Goal: Task Accomplishment & Management: Use online tool/utility

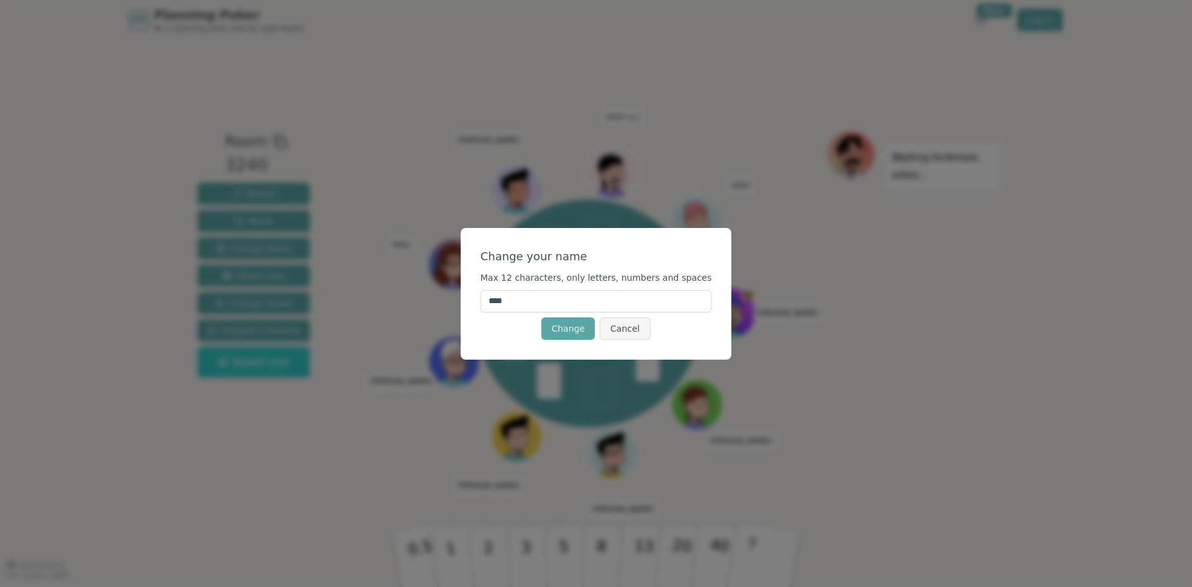
drag, startPoint x: 538, startPoint y: 302, endPoint x: 426, endPoint y: 289, distance: 113.0
click at [426, 289] on div "Change your name Max 12 characters, only letters, numbers and spaces **** Chang…" at bounding box center [596, 293] width 1192 height 587
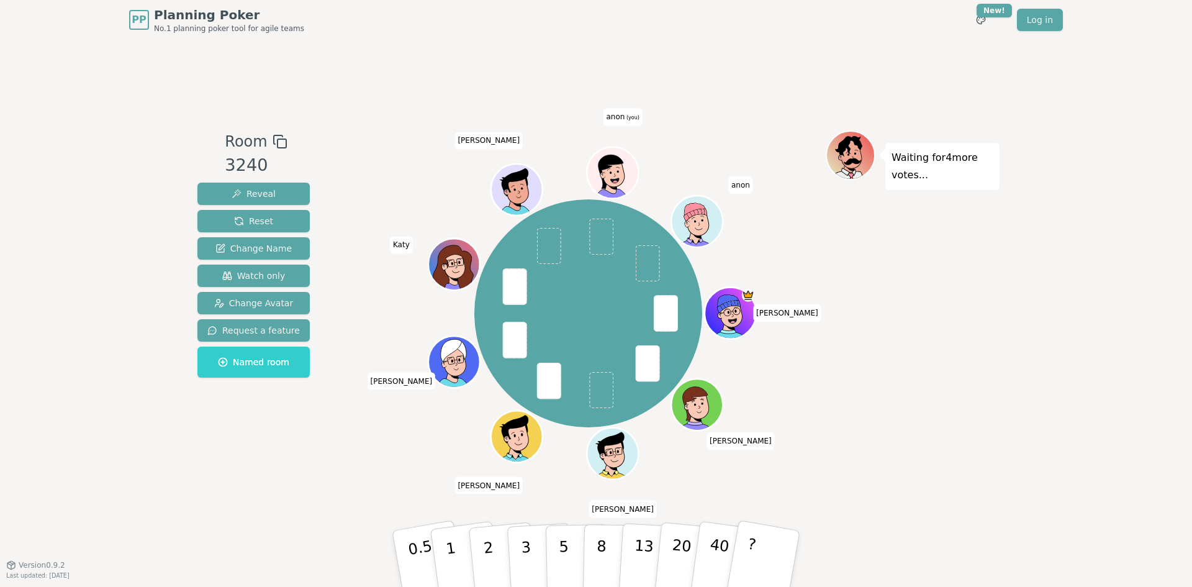
click at [620, 118] on span "anon (you)" at bounding box center [622, 117] width 39 height 17
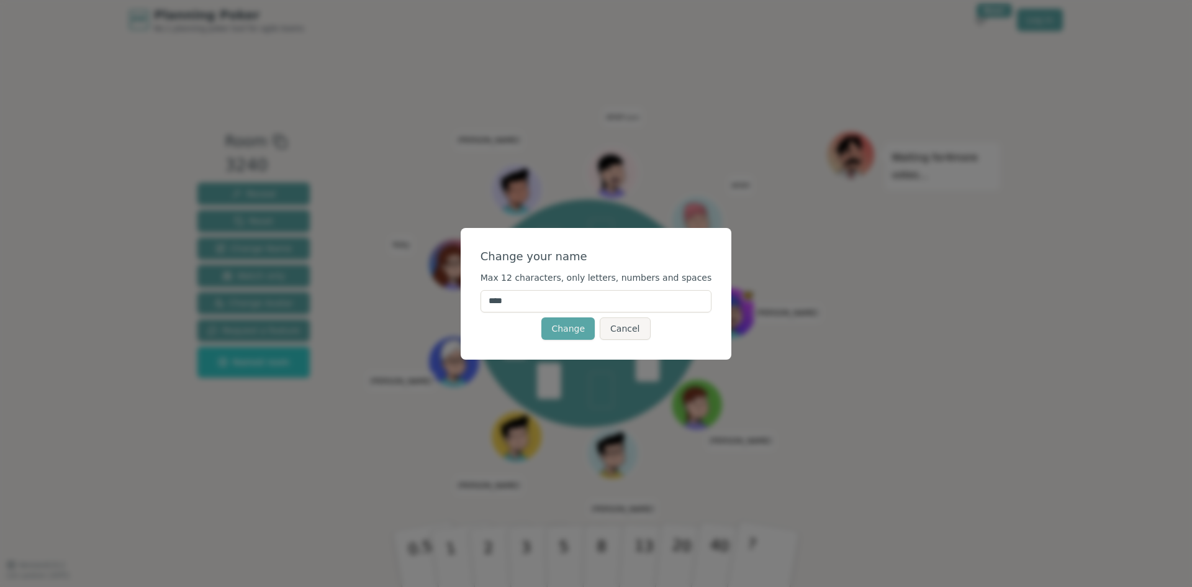
drag, startPoint x: 539, startPoint y: 300, endPoint x: 502, endPoint y: 297, distance: 36.8
click at [502, 297] on input "****" at bounding box center [597, 301] width 232 height 22
type input "*****"
click button "Change" at bounding box center [567, 328] width 53 height 22
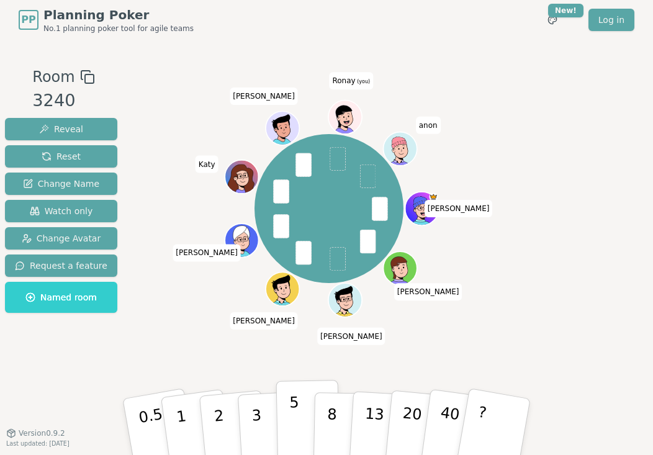
click at [292, 424] on p "5" at bounding box center [294, 427] width 11 height 67
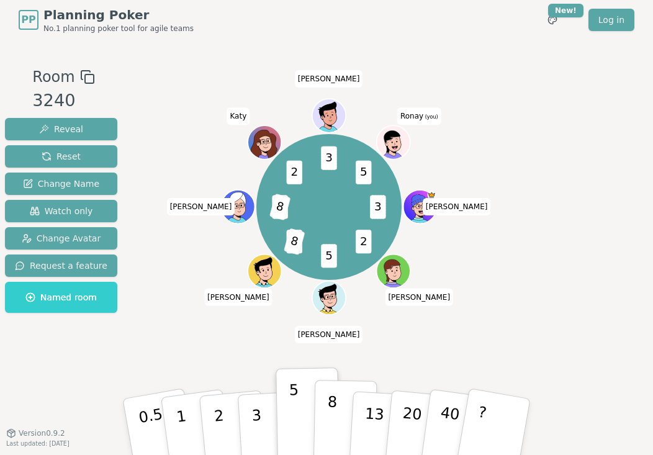
click at [333, 417] on p "8" at bounding box center [332, 426] width 11 height 67
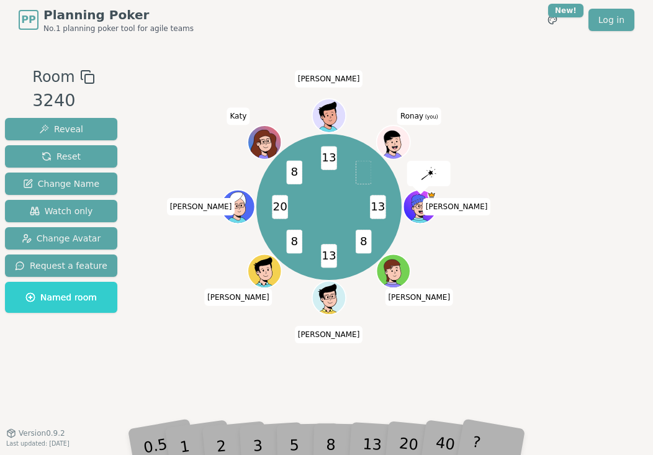
click at [369, 453] on div "PP Planning Poker No.1 planning poker tool for agile teams Toggle theme New! Lo…" at bounding box center [326, 227] width 653 height 455
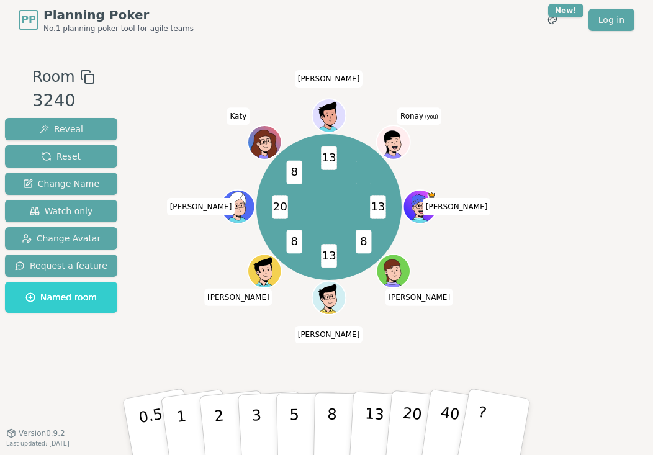
click at [372, 444] on p "13" at bounding box center [373, 439] width 23 height 68
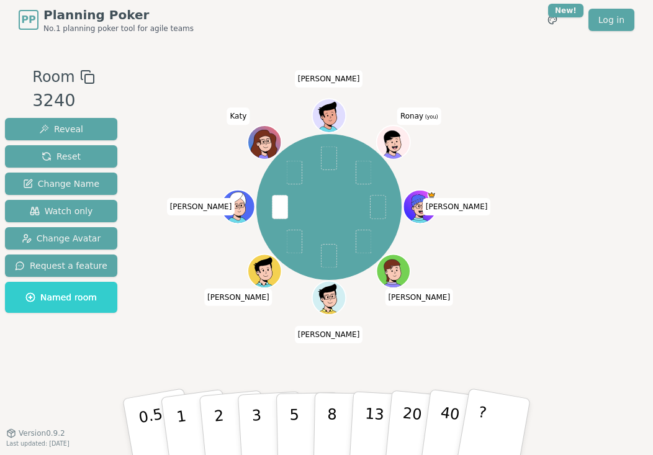
drag, startPoint x: 334, startPoint y: 417, endPoint x: 643, endPoint y: 307, distance: 327.9
click at [333, 416] on p "8" at bounding box center [332, 438] width 11 height 67
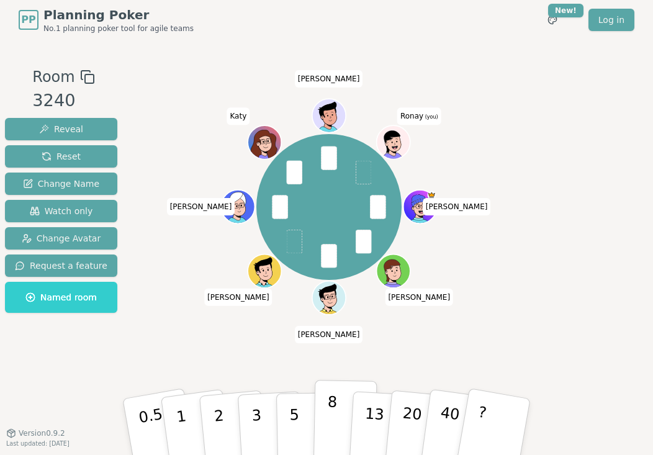
click at [323, 423] on button "8" at bounding box center [346, 427] width 64 height 94
drag, startPoint x: 296, startPoint y: 418, endPoint x: 197, endPoint y: 395, distance: 101.3
click at [295, 417] on p "5" at bounding box center [294, 439] width 11 height 67
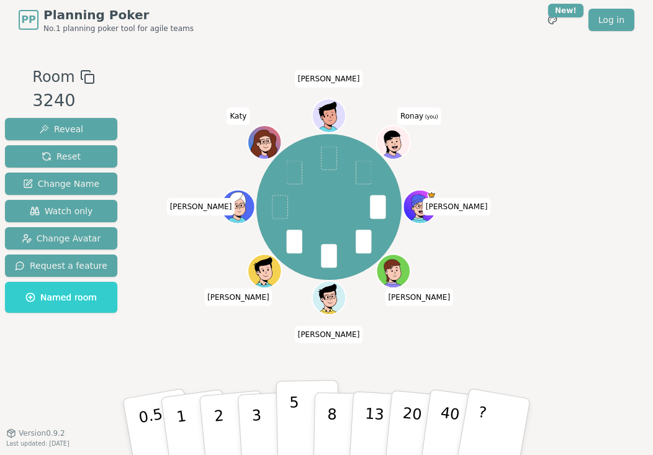
click at [301, 432] on button "5" at bounding box center [308, 427] width 64 height 94
